Goal: Task Accomplishment & Management: Use online tool/utility

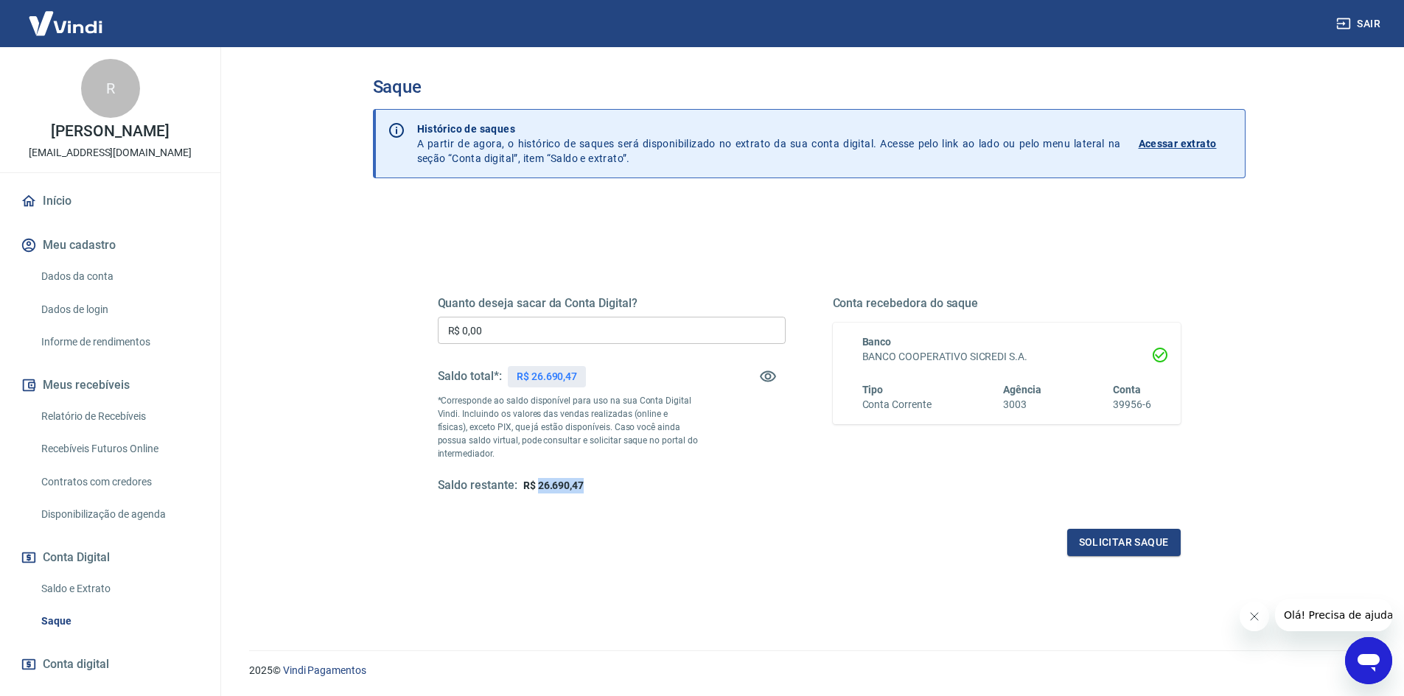
drag, startPoint x: 593, startPoint y: 485, endPoint x: 536, endPoint y: 484, distance: 56.7
click at [536, 484] on div "Saldo restante: R$ 26.690,47" at bounding box center [612, 485] width 348 height 15
copy span "26.690,47"
drag, startPoint x: 534, startPoint y: 329, endPoint x: 410, endPoint y: 315, distance: 125.3
click at [413, 317] on div "Quanto deseja sacar da Conta Digital? R$ 0,00 ​ Saldo total*: R$ 26.690,47 *Cor…" at bounding box center [809, 402] width 814 height 343
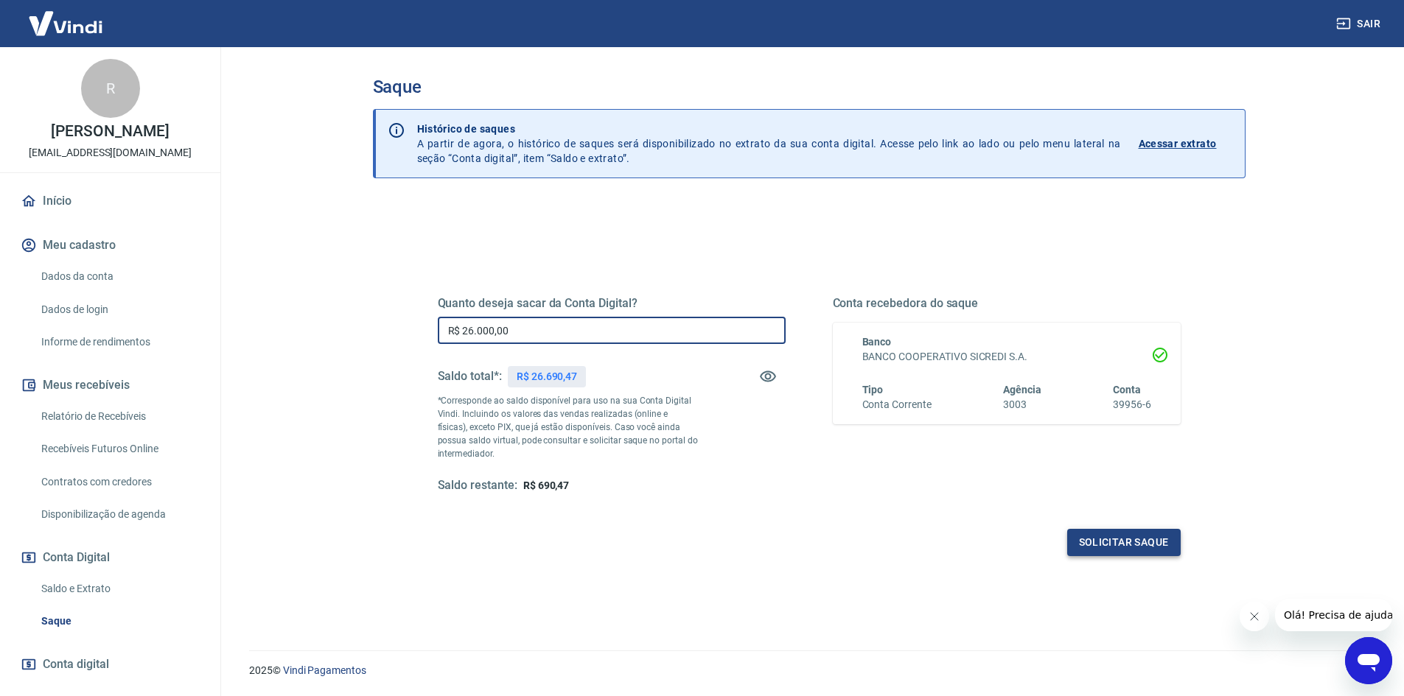
type input "R$ 26.000,00"
click at [1135, 536] on button "Solicitar saque" at bounding box center [1123, 542] width 113 height 27
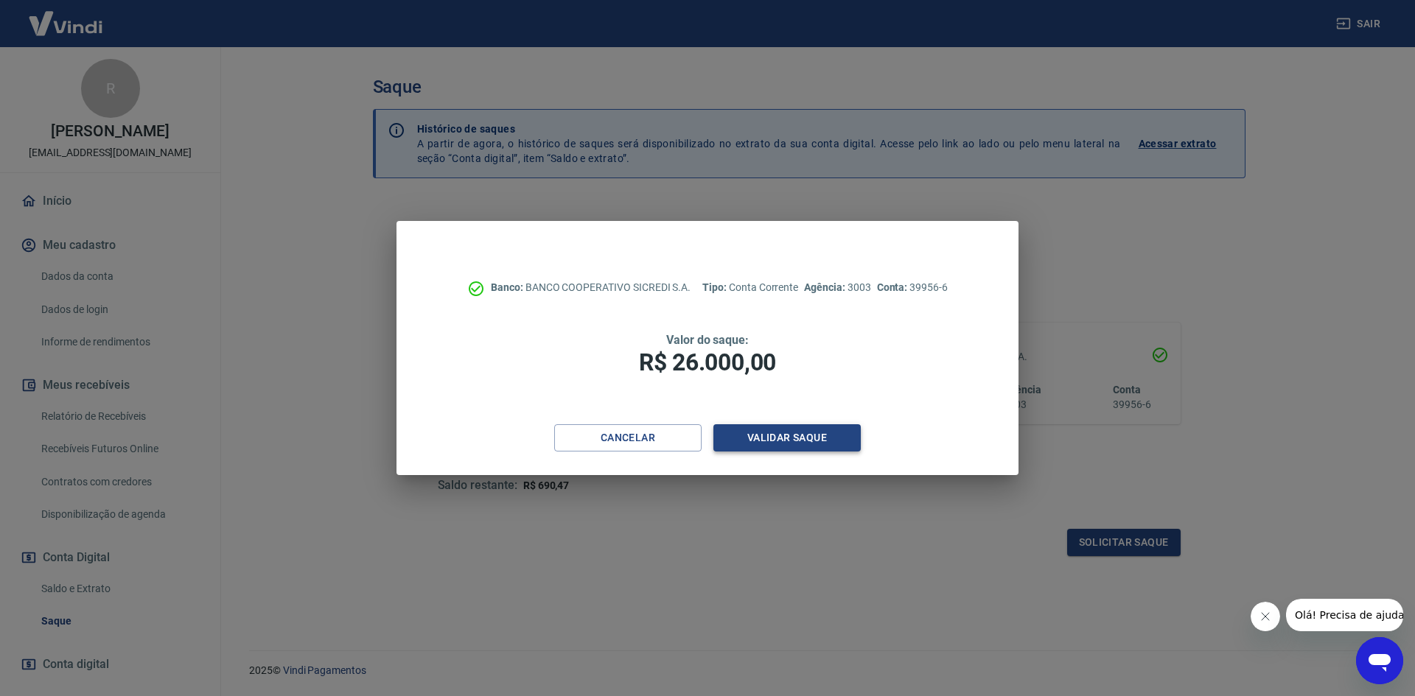
click at [758, 433] on button "Validar saque" at bounding box center [786, 437] width 147 height 27
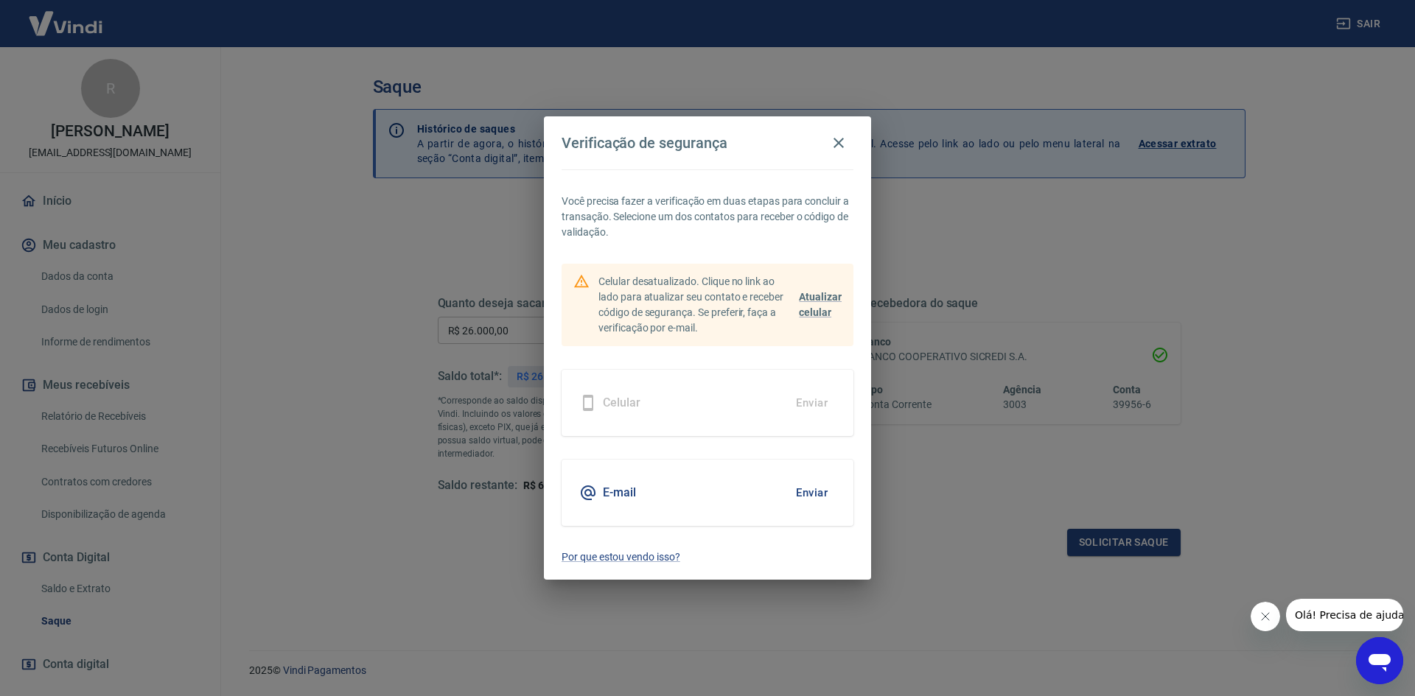
click at [825, 496] on button "Enviar" at bounding box center [812, 493] width 48 height 31
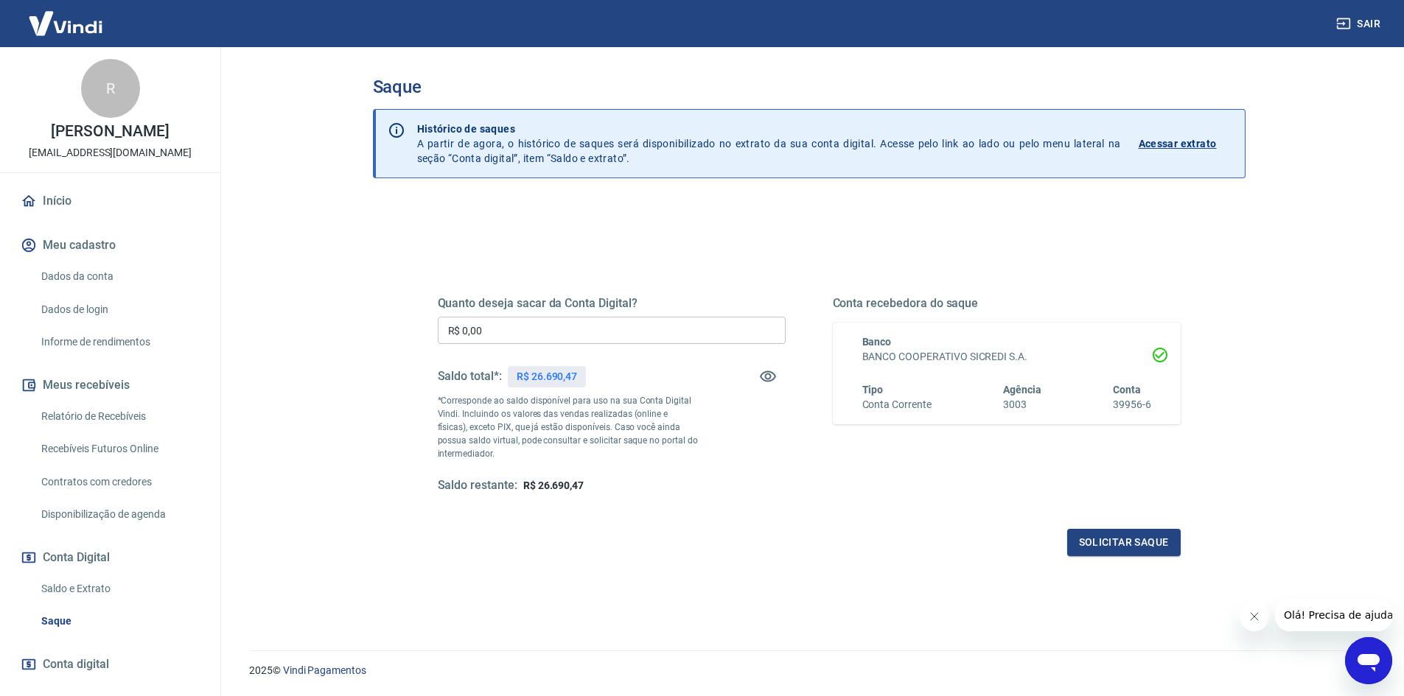
click at [567, 333] on input "R$ 0,00" at bounding box center [612, 330] width 348 height 27
type input "R$ 26.000,00"
click at [1110, 534] on button "Solicitar saque" at bounding box center [1123, 542] width 113 height 27
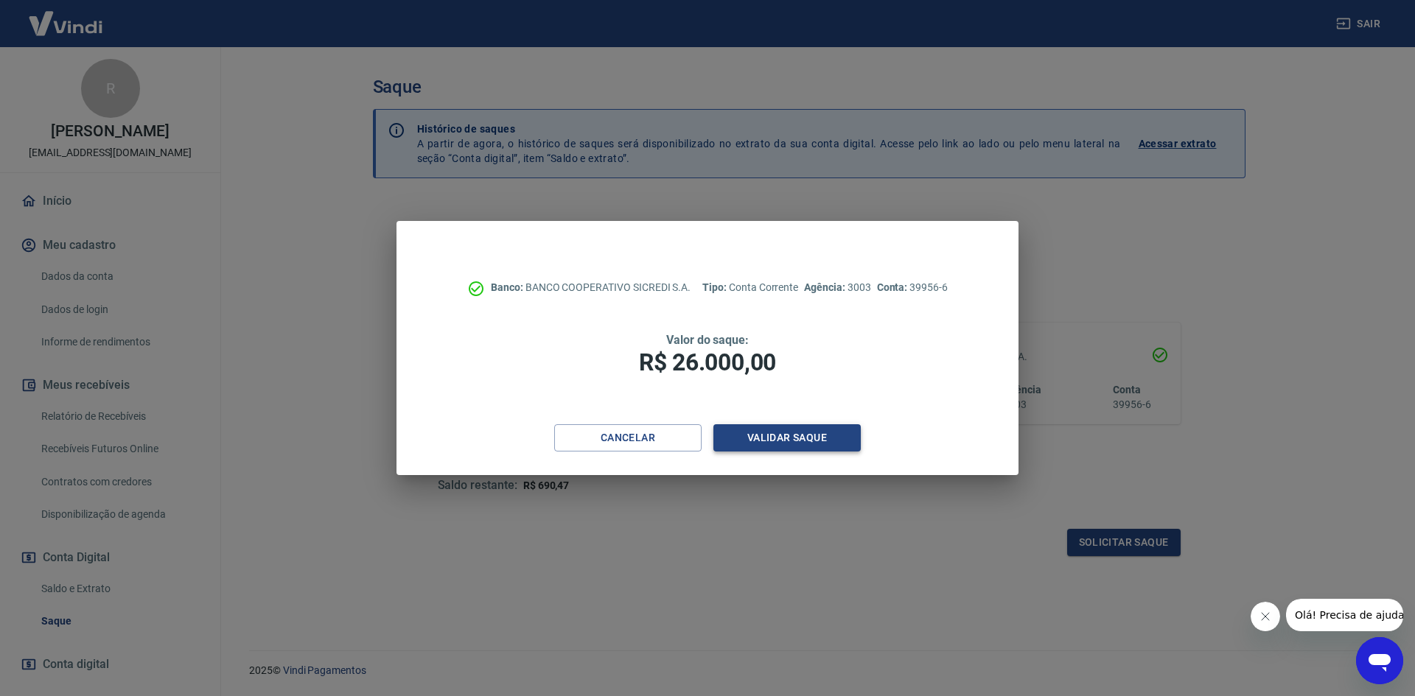
click at [777, 438] on button "Validar saque" at bounding box center [786, 437] width 147 height 27
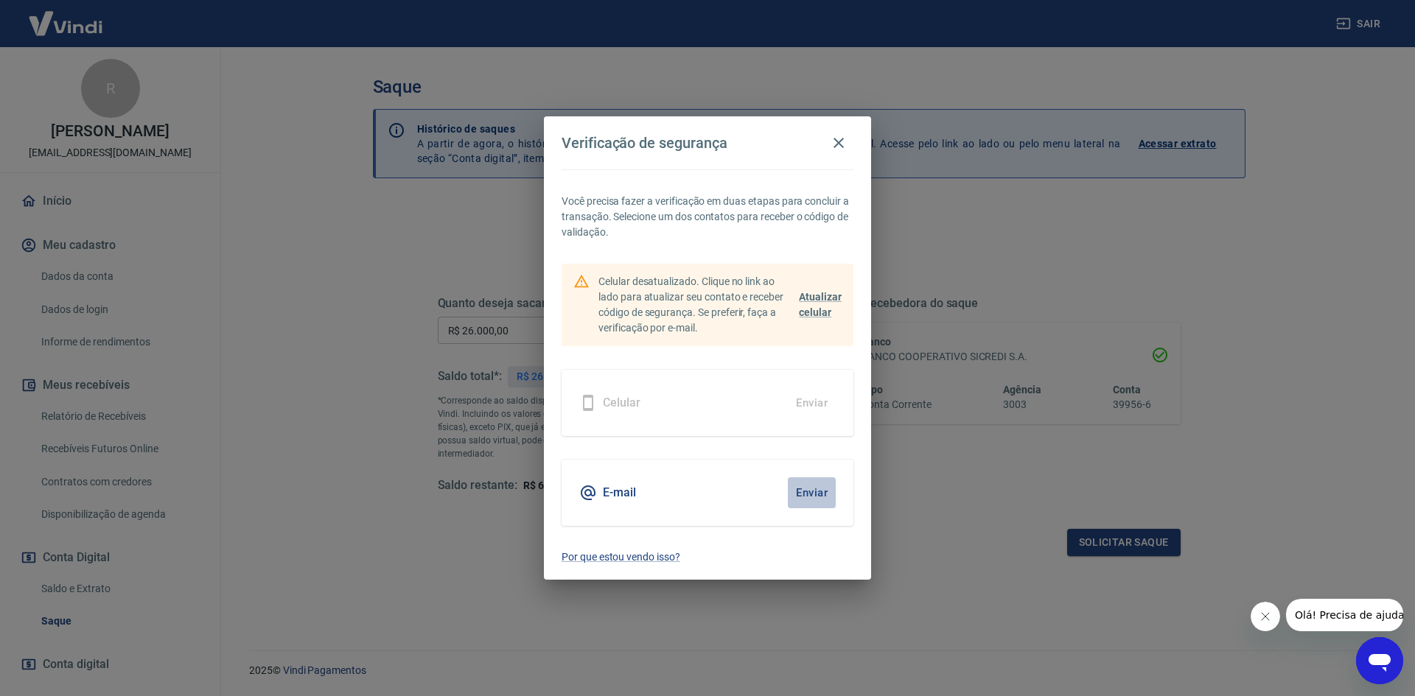
click at [819, 492] on button "Enviar" at bounding box center [812, 493] width 48 height 31
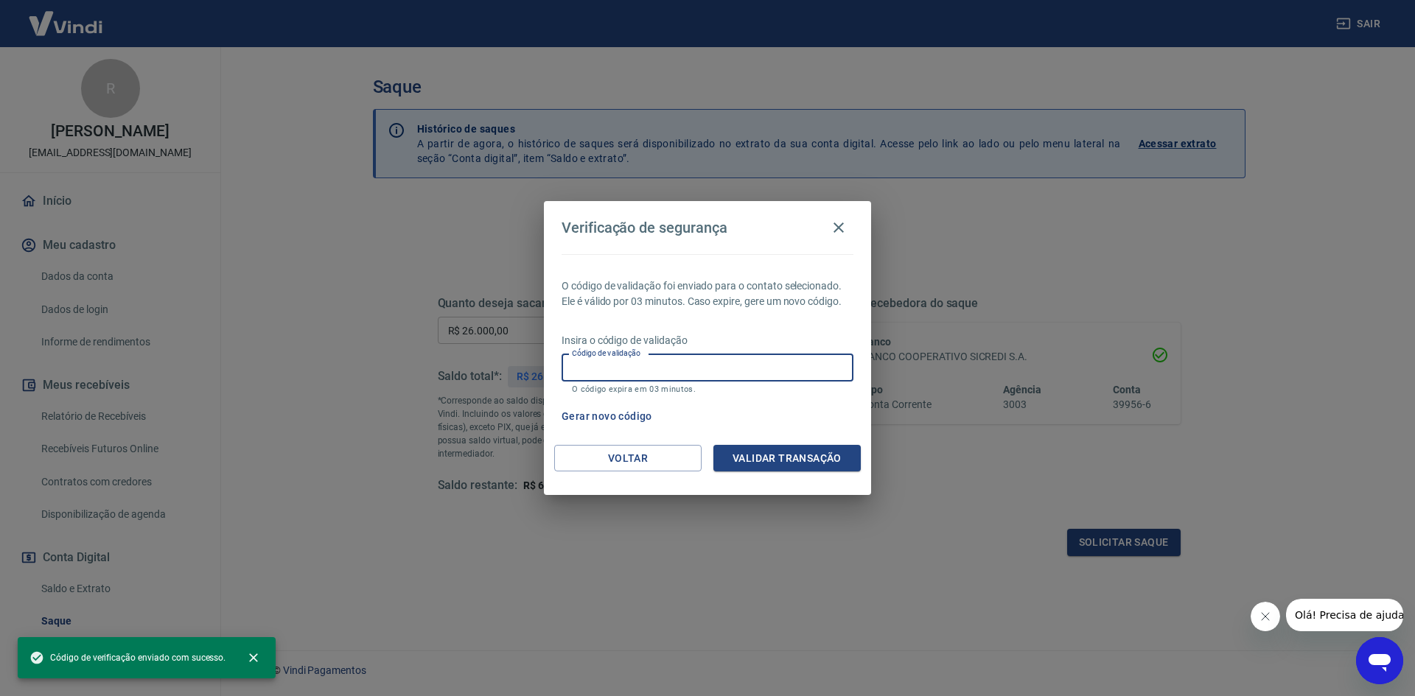
click at [597, 368] on input "Código de validação" at bounding box center [708, 367] width 292 height 27
paste input "690246"
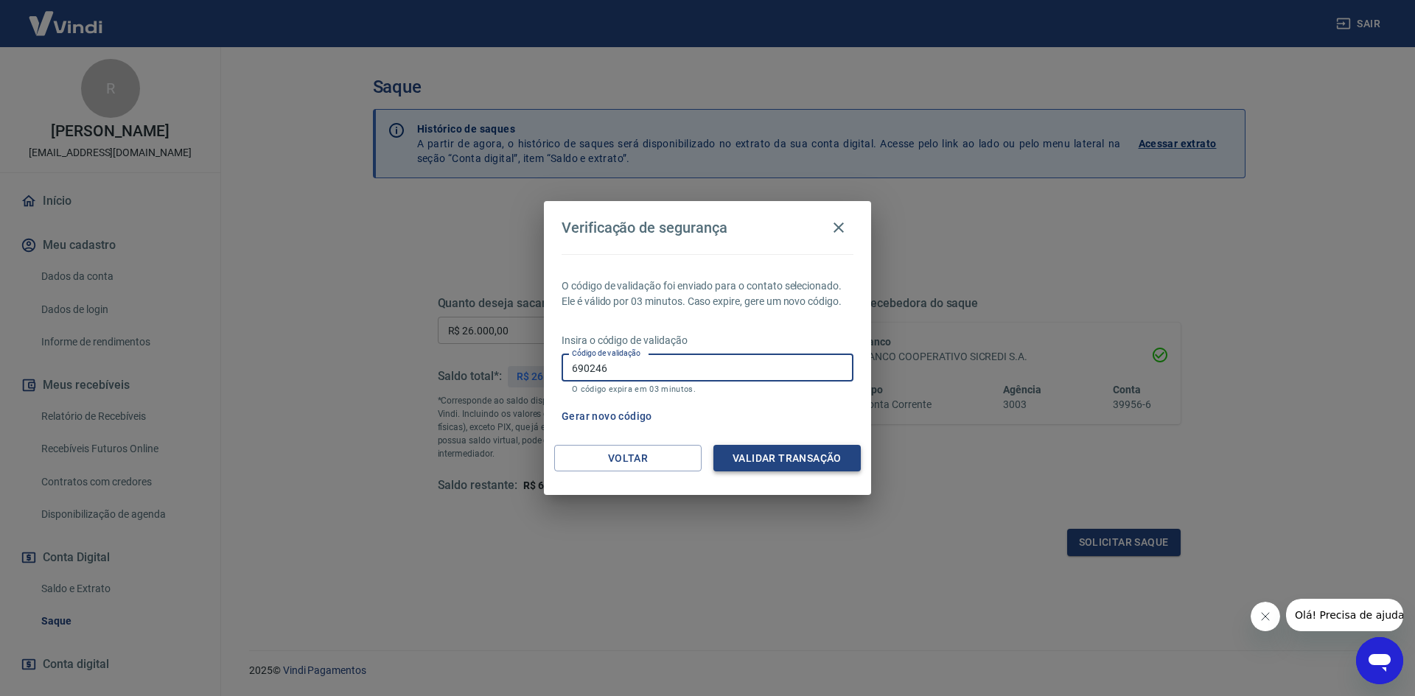
type input "690246"
click at [800, 450] on button "Validar transação" at bounding box center [786, 458] width 147 height 27
